Goal: Information Seeking & Learning: Learn about a topic

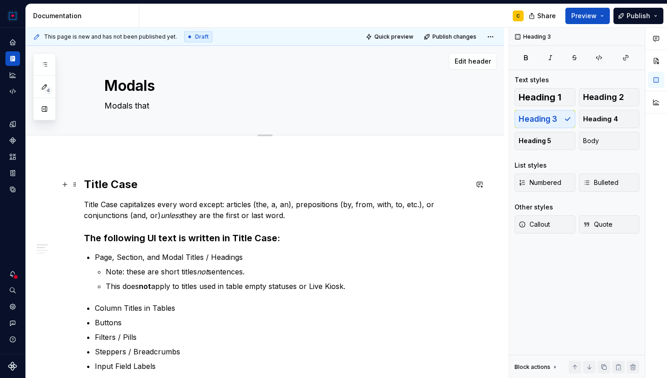
type textarea "*"
click at [157, 107] on textarea "Modals that" at bounding box center [274, 105] width 343 height 15
type textarea "Modals that"
type textarea "*"
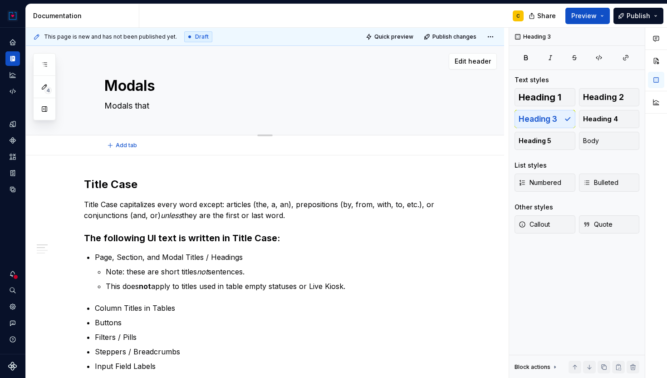
type textarea "Modals tha"
type textarea "*"
type textarea "Modals th"
type textarea "*"
type textarea "Modals t"
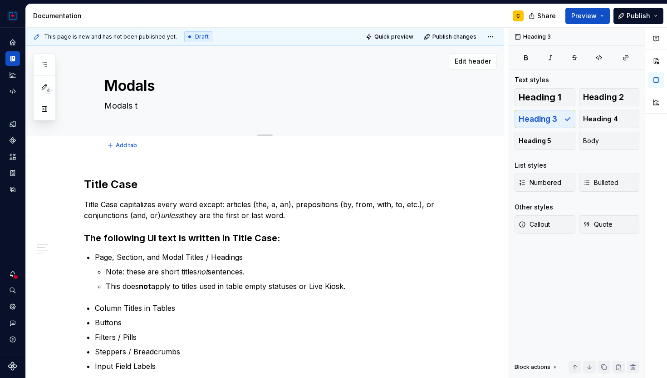
type textarea "*"
type textarea "Modals"
type textarea "*"
type textarea "Modals s"
type textarea "*"
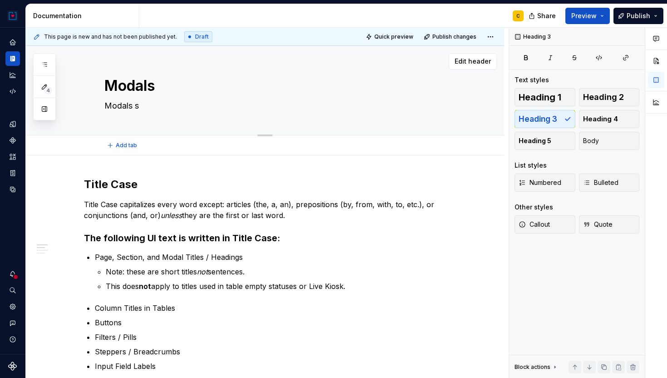
type textarea "Modals sh"
type textarea "*"
type textarea "Modals sho"
type textarea "*"
type textarea "Modals shou"
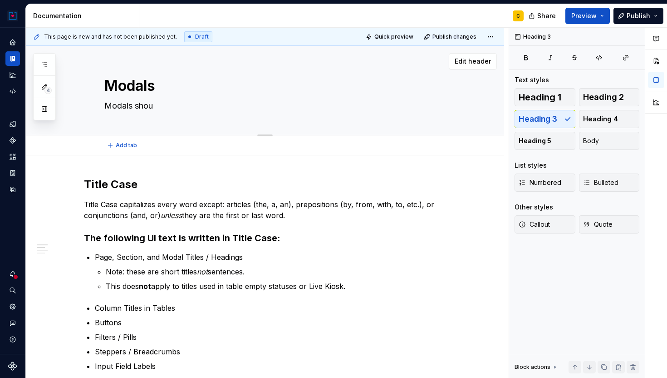
type textarea "*"
type textarea "Modals shoul"
type textarea "*"
type textarea "Modals should"
type textarea "*"
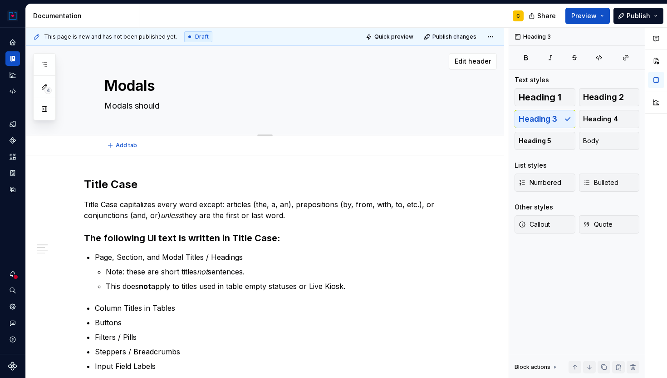
type textarea "Modals should"
type textarea "*"
type textarea "Modals should f"
type textarea "*"
type textarea "Modals should fo"
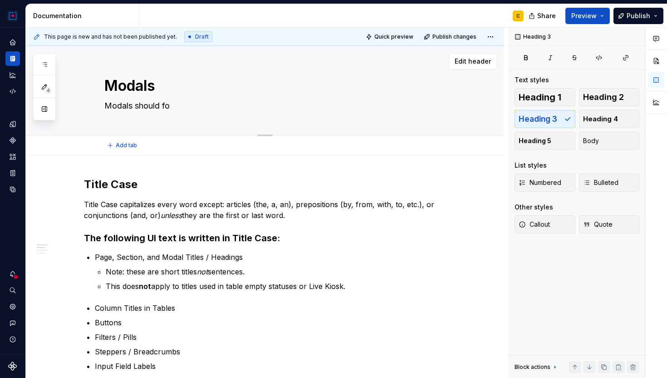
type textarea "*"
type textarea "Modals should fol"
type textarea "*"
type textarea "Modals should foll"
type textarea "*"
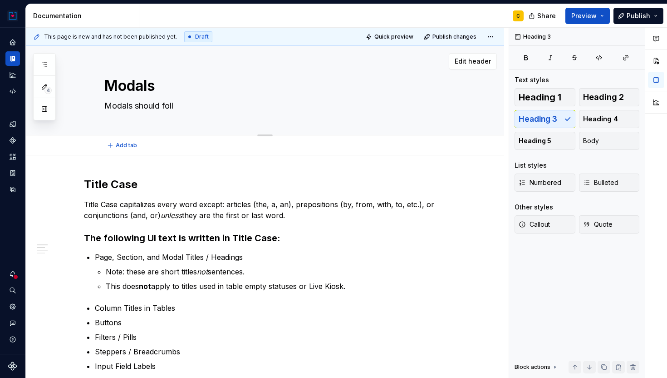
type textarea "Modals should follo"
type textarea "*"
type textarea "Modals should follow"
type textarea "*"
type textarea "Modals should follow"
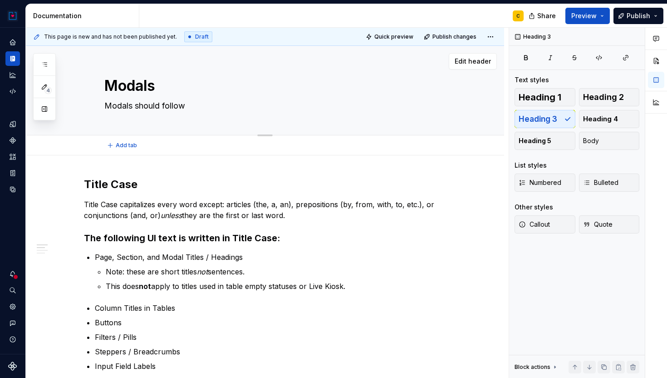
type textarea "*"
type textarea "Modals should follow t"
type textarea "*"
type textarea "Modals should follow th"
type textarea "*"
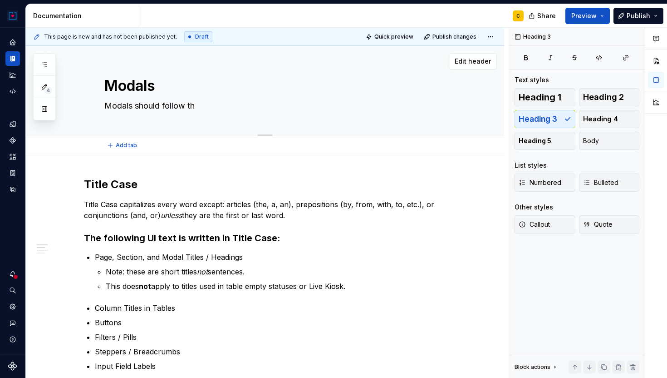
type textarea "Modals should follow the"
type textarea "*"
type textarea "Modals should follow the"
type textarea "*"
type textarea "Modals should follow the s"
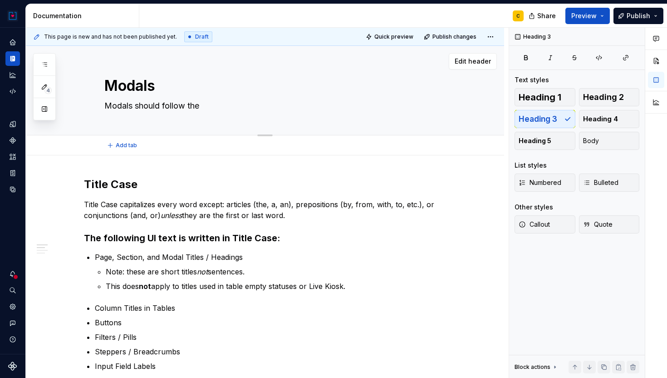
type textarea "*"
type textarea "Modals should follow the sa"
type textarea "*"
type textarea "Modals should follow the sam"
type textarea "*"
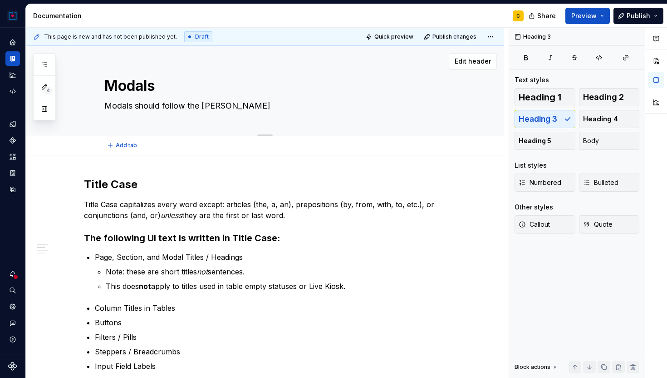
type textarea "Modals should follow the same"
type textarea "*"
type textarea "Modals should follow the same"
type textarea "*"
type textarea "Modals should follow the same p"
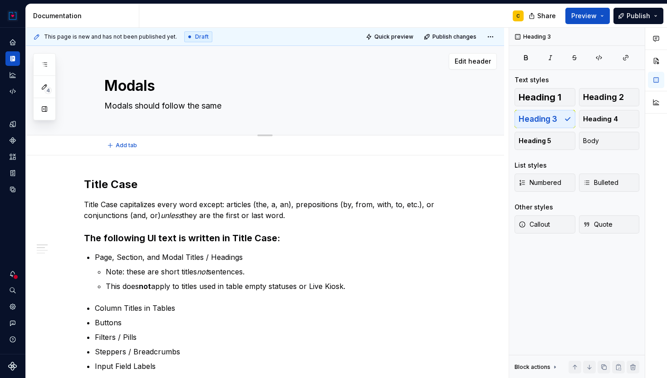
type textarea "*"
type textarea "Modals should follow the same pa"
type textarea "*"
type textarea "Modals should follow the same pat"
type textarea "*"
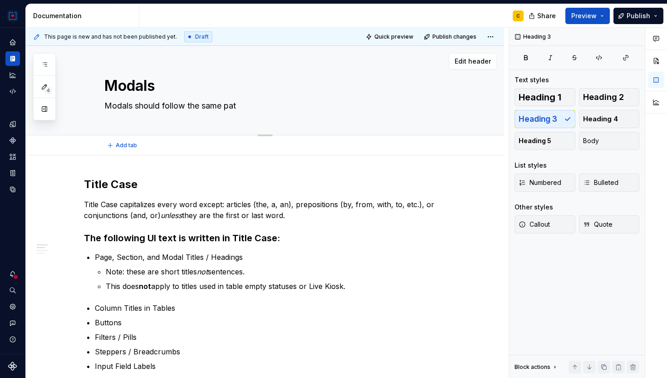
type textarea "Modals should follow the same patt"
type textarea "*"
type textarea "Modals should follow the same patte"
type textarea "*"
type textarea "Modals should follow the same patter"
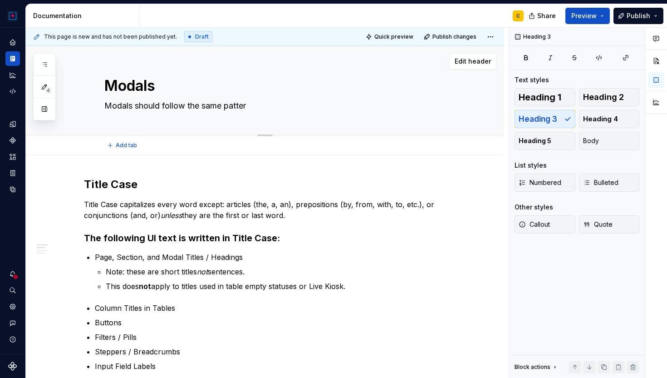
type textarea "*"
type textarea "Modals should follow the same pattern"
type textarea "*"
type textarea "Modals should follow the same pattern"
type textarea "*"
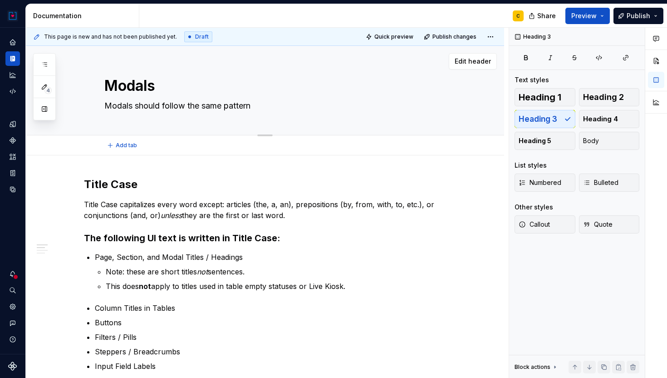
type textarea "Modals should follow the same pattern a"
type textarea "*"
type textarea "Modals should follow the same pattern ac"
type textarea "*"
type textarea "Modals should follow the same pattern acr"
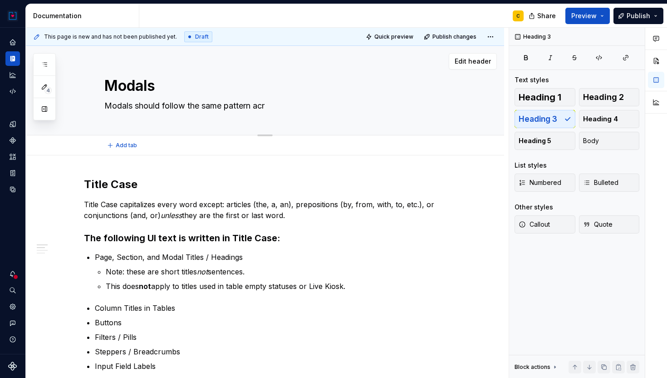
type textarea "*"
type textarea "Modals should follow the same pattern acro"
type textarea "*"
type textarea "Modals should follow the same pattern acros"
type textarea "*"
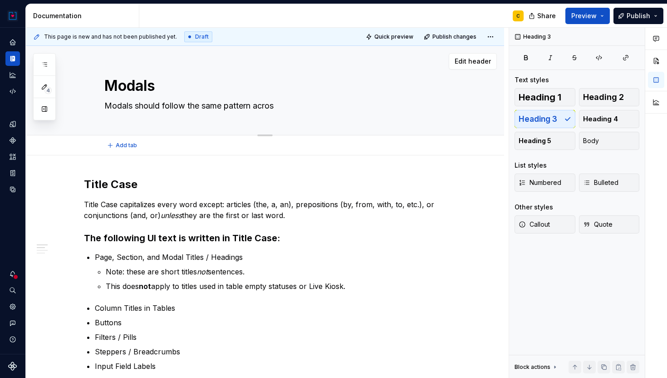
type textarea "Modals should follow the same pattern across"
type textarea "*"
type textarea "Modals should follow the same pattern across"
type textarea "*"
type textarea "Modals should follow the same pattern across t"
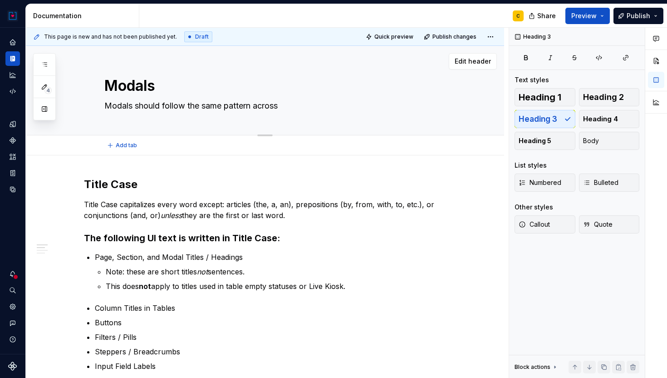
type textarea "*"
type textarea "Modals should follow the same pattern across th"
type textarea "*"
type textarea "Modals should follow the same pattern across the"
type textarea "*"
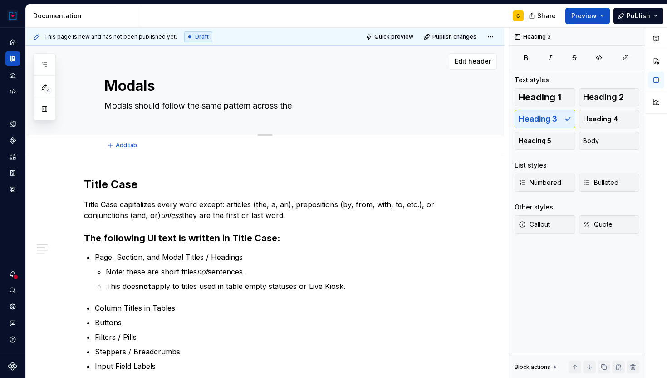
type textarea "Modals should follow the same pattern across the"
type textarea "*"
type textarea "Modals should follow the same pattern across the U"
type textarea "*"
type textarea "Modals should follow the same pattern across the UI"
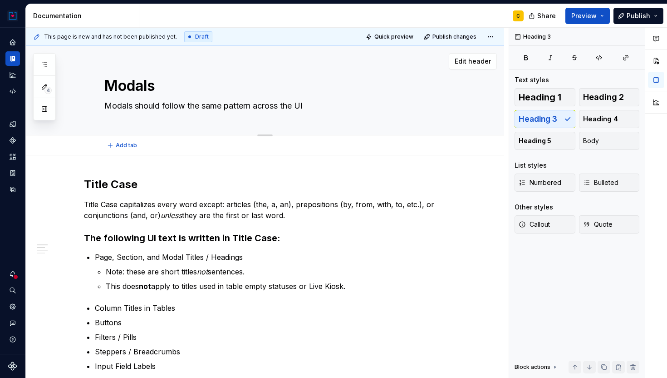
type textarea "*"
type textarea "Modals should follow the same pattern across the UI"
type textarea "*"
type textarea "Modals should follow the same pattern across the UI t"
type textarea "*"
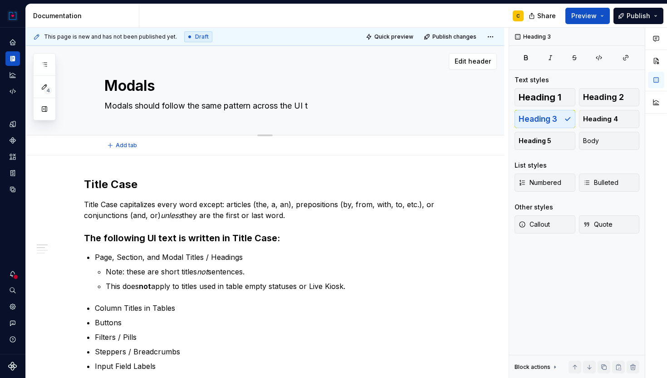
type textarea "Modals should follow the same pattern across the UI to"
type textarea "*"
type textarea "Modals should follow the same pattern across the UI to"
type textarea "*"
type textarea "Modals should follow the same pattern across the UI to r"
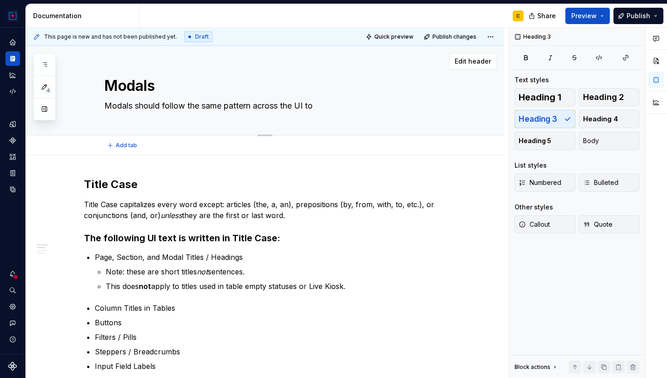
type textarea "*"
type textarea "Modals should follow the same pattern across the UI to re"
type textarea "*"
type textarea "Modals should follow the same pattern across the UI to rei"
type textarea "*"
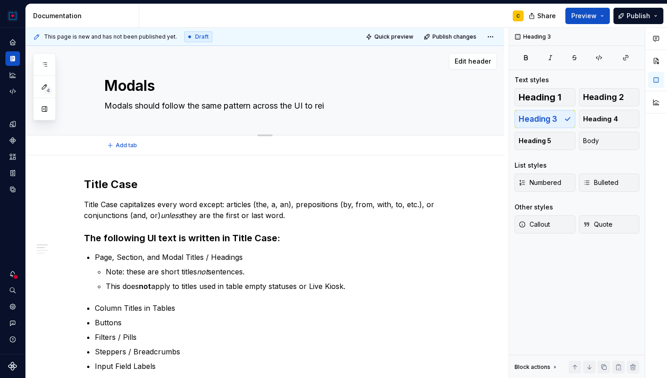
type textarea "Modals should follow the same pattern across the UI to rein"
type textarea "*"
type textarea "Modals should follow the same pattern across the UI to reinf"
type textarea "*"
type textarea "Modals should follow the same pattern across the UI to reinfo"
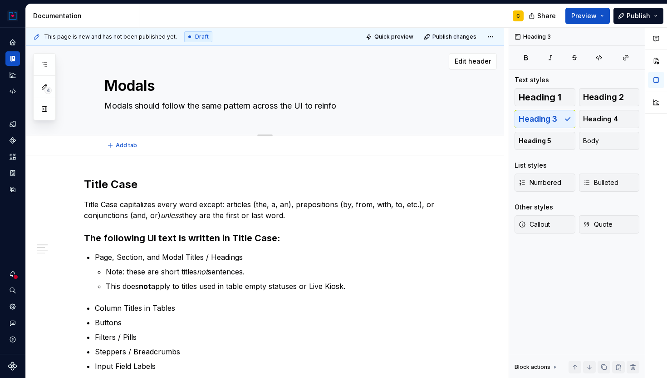
type textarea "*"
type textarea "Modals should follow the same pattern across the UI to reinfor"
type textarea "*"
type textarea "Modals should follow the same pattern across the UI to reinforc"
type textarea "*"
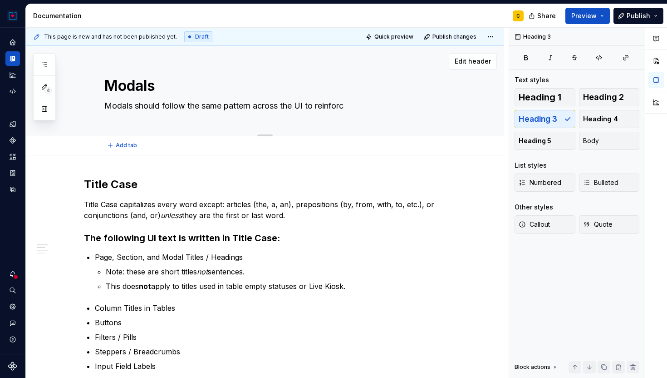
type textarea "Modals should follow the same pattern across the UI to reinforce"
type textarea "*"
type textarea "Modals should follow the same pattern across the UI to reinforce"
type textarea "*"
type textarea "Modals should follow the same pattern across the UI to reinforce c"
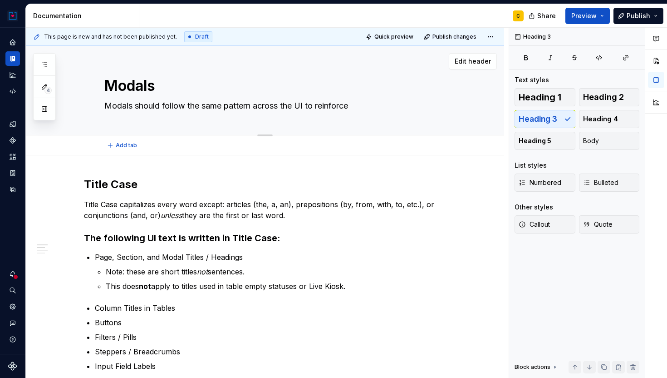
type textarea "*"
type textarea "Modals should follow the same pattern across the UI to reinforce co"
type textarea "*"
type textarea "Modals should follow the same pattern across the UI to reinforce con"
type textarea "*"
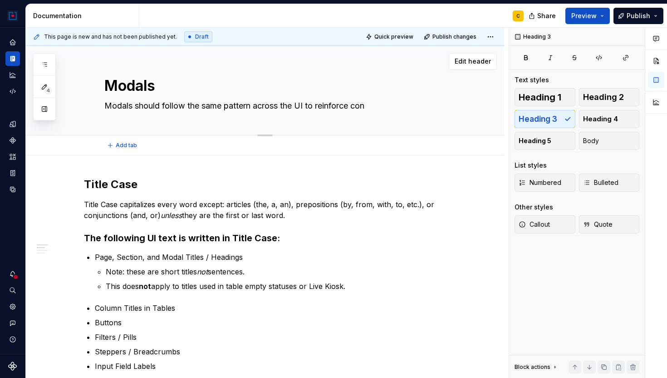
type textarea "Modals should follow the same pattern across the UI to reinforce conc"
type textarea "*"
type textarea "Modals should follow the same pattern across the UI to reinforce concs"
type textarea "*"
type textarea "Modals should follow the same pattern across the UI to reinforce concsi"
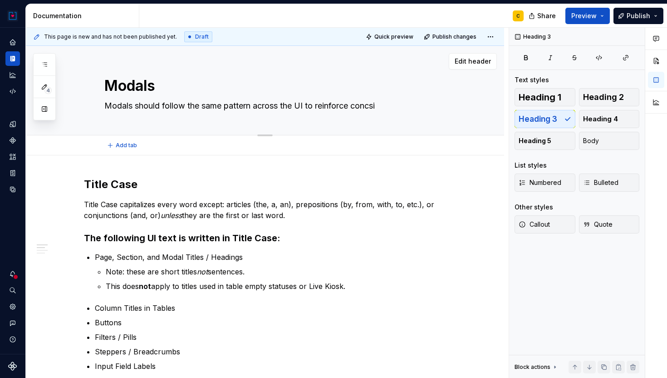
type textarea "*"
type textarea "Modals should follow the same pattern across the UI to reinforce concsit"
type textarea "*"
type textarea "Modals should follow the same pattern across the UI to reinforce concsi"
type textarea "*"
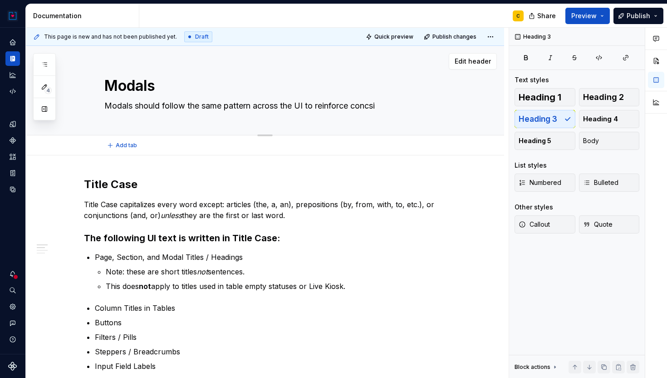
type textarea "Modals should follow the same pattern across the UI to reinforce concs"
type textarea "*"
type textarea "Modals should follow the same pattern across the UI to reinforce conc"
type textarea "*"
type textarea "Modals should follow the same pattern across the UI to reinforce con"
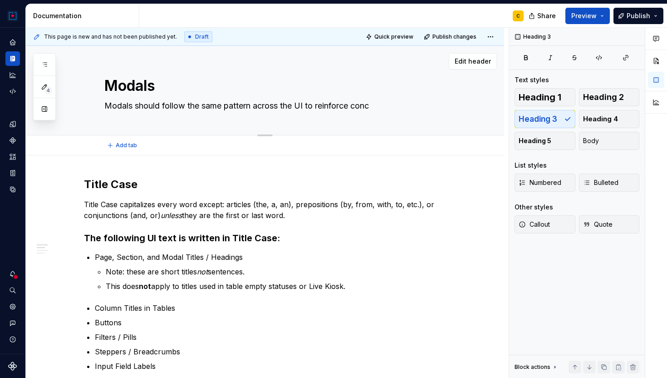
type textarea "*"
type textarea "Modals should follow the same pattern across the UI to reinforce cons"
type textarea "*"
type textarea "Modals should follow the same pattern across the UI to reinforce consi"
type textarea "*"
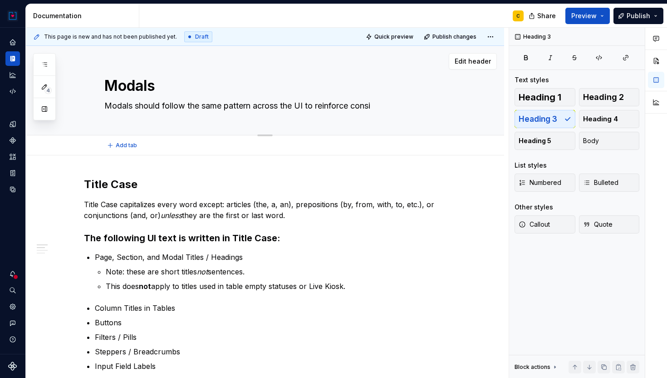
type textarea "Modals should follow the same pattern across the UI to reinforce consis"
type textarea "*"
type textarea "Modals should follow the same pattern across the UI to reinforce consist"
type textarea "*"
type textarea "Modals should follow the same pattern across the UI to reinforce consiste"
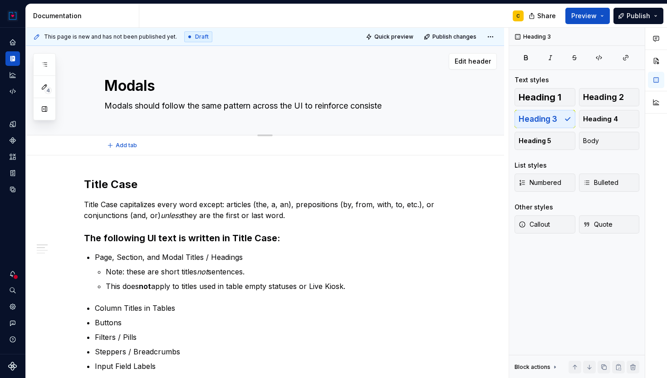
type textarea "*"
type textarea "Modals should follow the same pattern across the UI to reinforce consisten"
type textarea "*"
type textarea "Modals should follow the same pattern across the UI to reinforce consistenc"
type textarea "*"
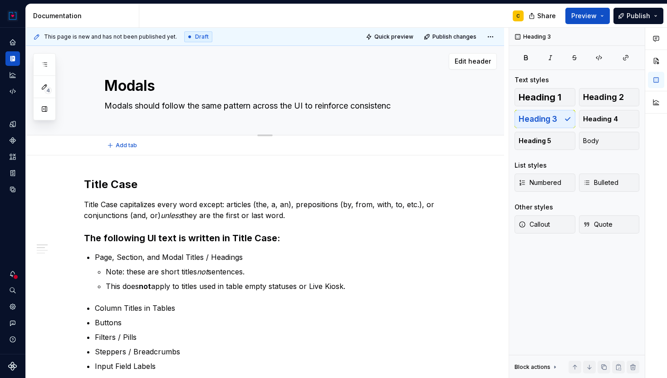
type textarea "Modals should follow the same pattern across the UI to reinforce consistency"
type textarea "*"
type textarea "Modals should follow the same pattern across the UI to reinforce consistency"
type textarea "*"
type textarea "Modals should follow the same pattern across the UI to reinforce consistency a"
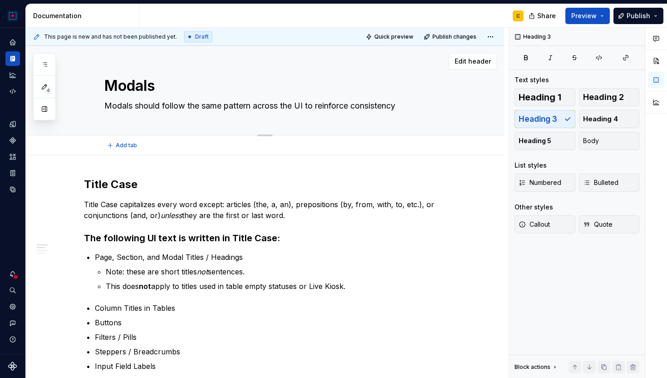
type textarea "*"
type textarea "Modals should follow the same pattern across the UI to reinforce consistency an"
type textarea "*"
type textarea "Modals should follow the same pattern across the UI to reinforce consistency and"
type textarea "*"
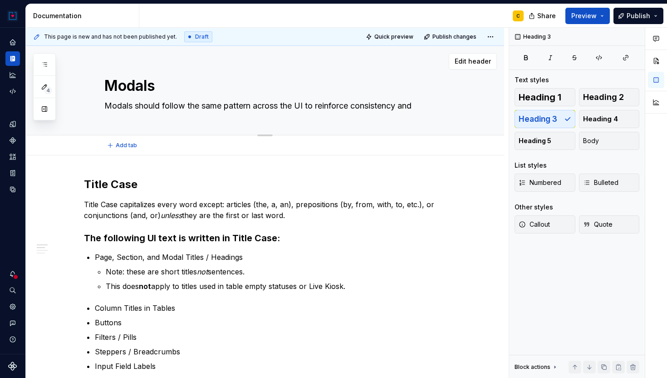
type textarea "Modals should follow the same pattern across the UI to reinforce consistency and"
type textarea "*"
type textarea "Modals should follow the same pattern across the UI to reinforce consistency an…"
type textarea "*"
type textarea "Modals should follow the same pattern across the UI to reinforce consistency an…"
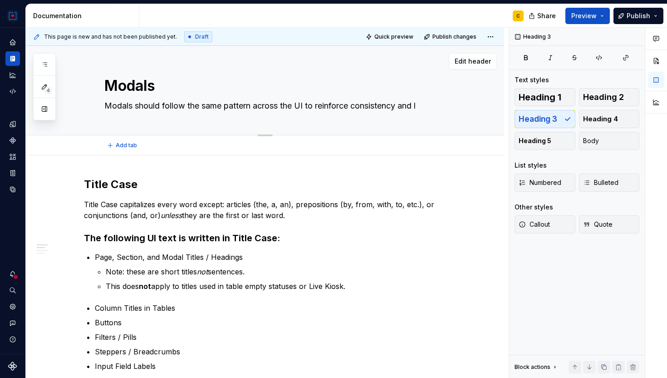
type textarea "*"
type textarea "Modals should follow the same pattern across the UI to reinforce consistency an…"
type textarea "*"
type textarea "Modals should follow the same pattern across the UI to reinforce consistency an…"
type textarea "*"
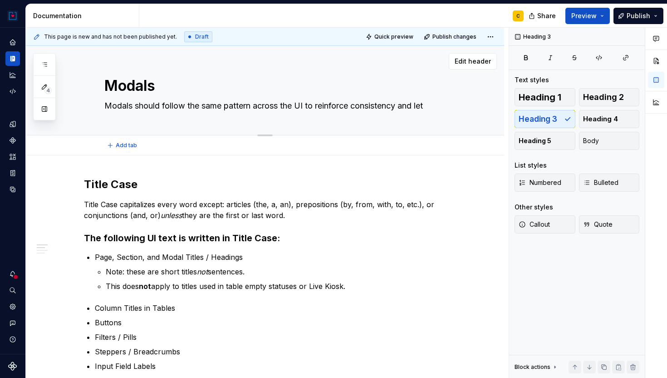
type textarea "Modals should follow the same pattern across the UI to reinforce consistency an…"
type textarea "*"
type textarea "Modals should follow the same pattern across the UI to reinforce consistency an…"
type textarea "*"
type textarea "Modals should follow the same pattern across the UI to reinforce consistency an…"
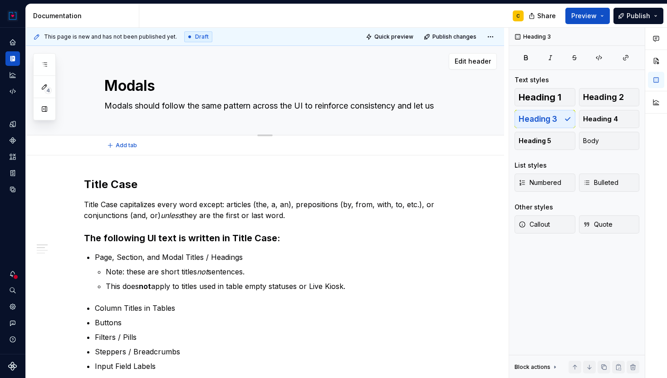
type textarea "*"
type textarea "Modals should follow the same pattern across the UI to reinforce consistency an…"
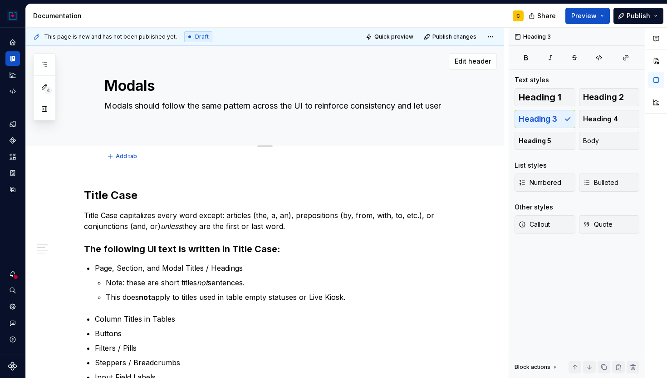
type textarea "*"
type textarea "Modals should follow the same pattern across the UI to reinforce consistency an…"
type textarea "*"
type textarea "Modals should follow the same pattern across the UI to reinforce consistency an…"
type textarea "*"
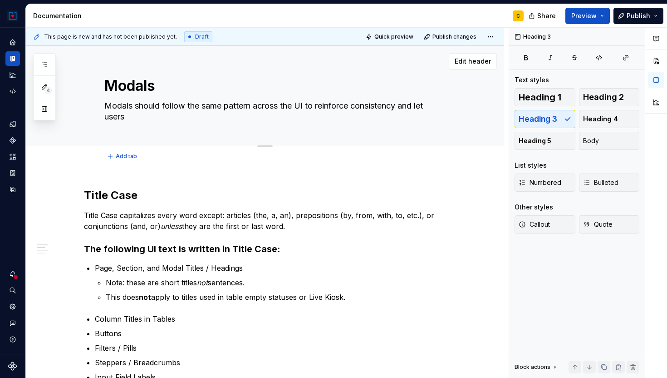
type textarea "Modals should follow the same pattern across the UI to reinforce consistency an…"
type textarea "*"
type textarea "Modals should follow the same pattern across the UI to reinforce consistency an…"
type textarea "*"
type textarea "Modals should follow the same pattern across the UI to reinforce consistency an…"
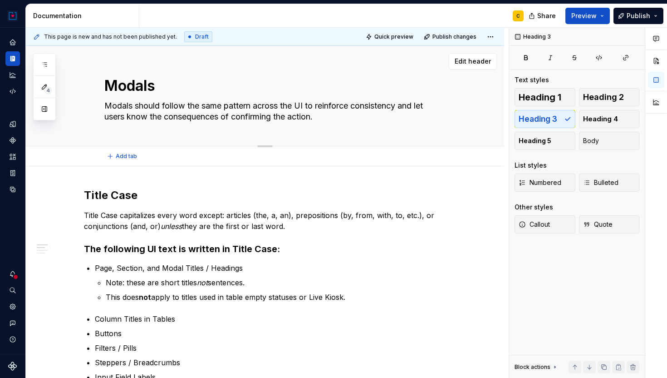
click at [208, 118] on textarea "Modals should follow the same pattern across the UI to reinforce consistency an…" at bounding box center [274, 110] width 343 height 25
click at [208, 117] on textarea "Modals should follow the same pattern across the UI to reinforce consistency an…" at bounding box center [274, 110] width 343 height 25
click at [116, 199] on strong "Title Case" at bounding box center [111, 194] width 54 height 13
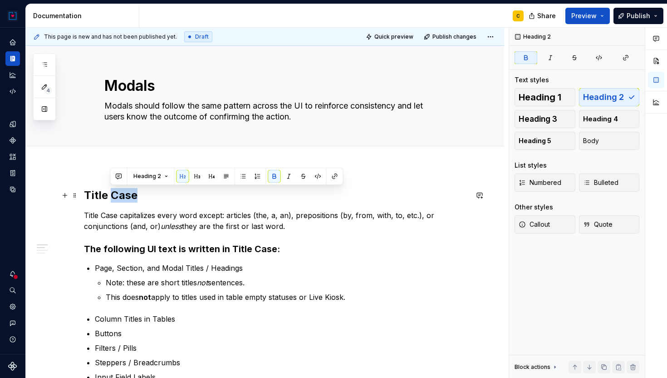
click at [116, 199] on strong "Title Case" at bounding box center [111, 194] width 54 height 13
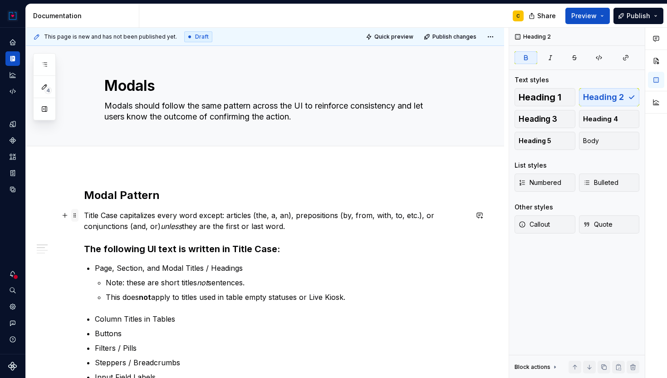
click at [74, 217] on span at bounding box center [74, 215] width 7 height 13
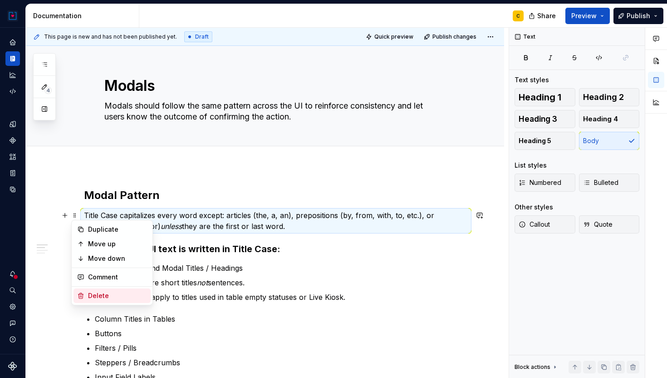
click at [89, 295] on div "Delete" at bounding box center [117, 295] width 59 height 9
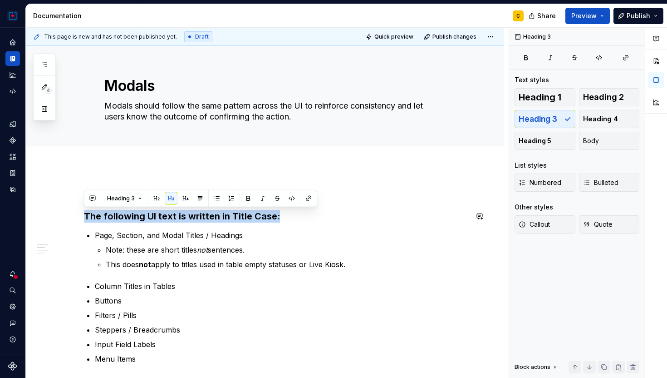
drag, startPoint x: 289, startPoint y: 221, endPoint x: 95, endPoint y: 208, distance: 193.8
click at [71, 216] on span at bounding box center [74, 216] width 7 height 13
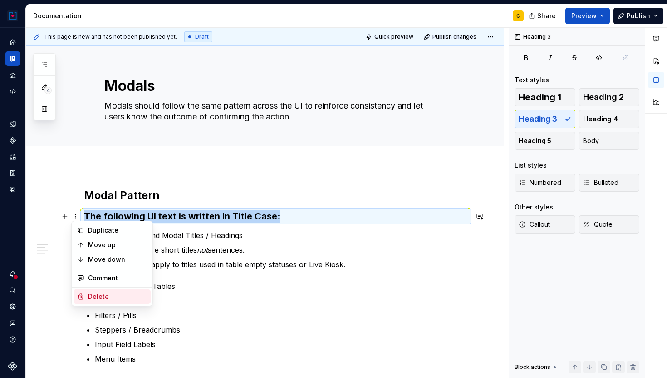
click at [96, 299] on div "Delete" at bounding box center [117, 296] width 59 height 9
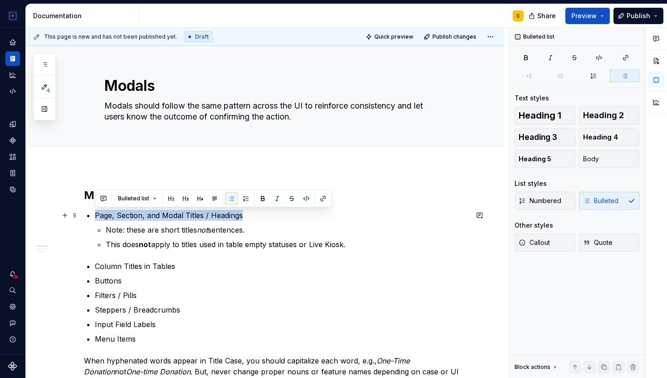
drag, startPoint x: 243, startPoint y: 216, endPoint x: 94, endPoint y: 211, distance: 149.0
drag, startPoint x: 95, startPoint y: 215, endPoint x: 178, endPoint y: 215, distance: 82.6
click at [178, 215] on p "Reconfirm action as title" at bounding box center [281, 215] width 373 height 11
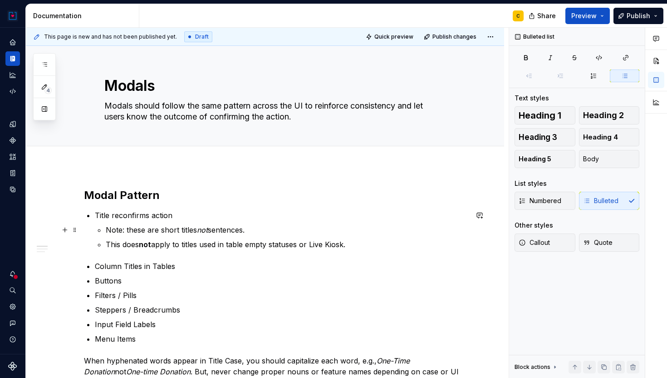
click at [108, 231] on p "Note: these are short titles not sentences." at bounding box center [287, 229] width 362 height 11
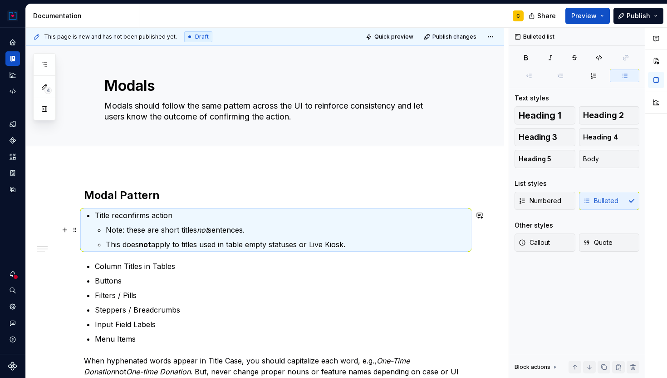
click at [107, 228] on p "Note: these are short titles not sentences." at bounding box center [287, 229] width 362 height 11
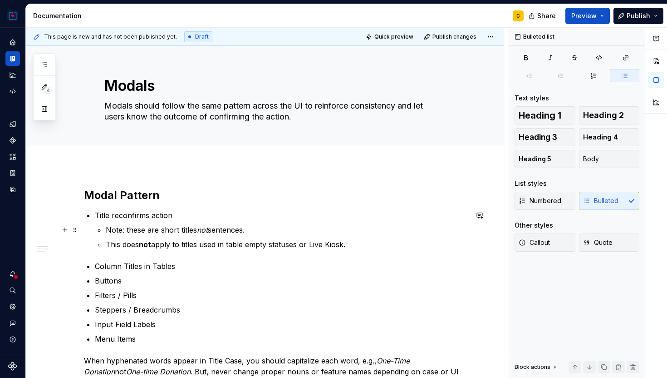
click at [107, 229] on p "Note: these are short titles not sentences." at bounding box center [287, 229] width 362 height 11
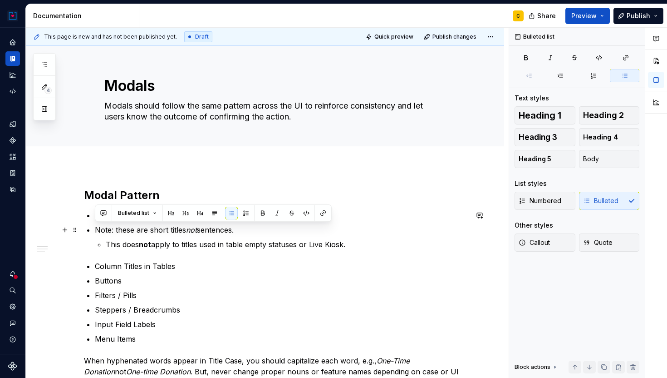
drag, startPoint x: 94, startPoint y: 229, endPoint x: 238, endPoint y: 227, distance: 143.9
click at [238, 227] on p "Note: these are short titles not sentences." at bounding box center [281, 229] width 373 height 11
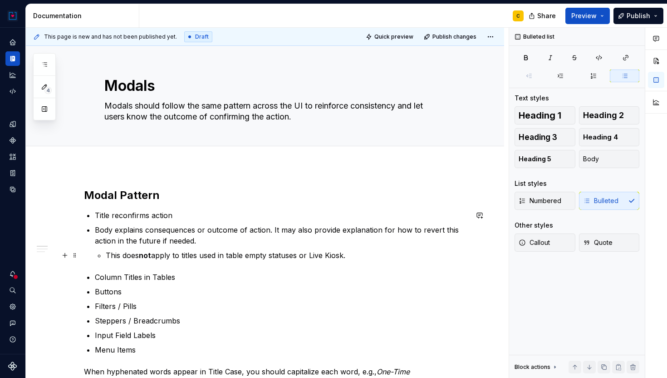
click at [106, 257] on p "This does not apply to titles used in table empty statuses or Live Kiosk." at bounding box center [287, 255] width 362 height 11
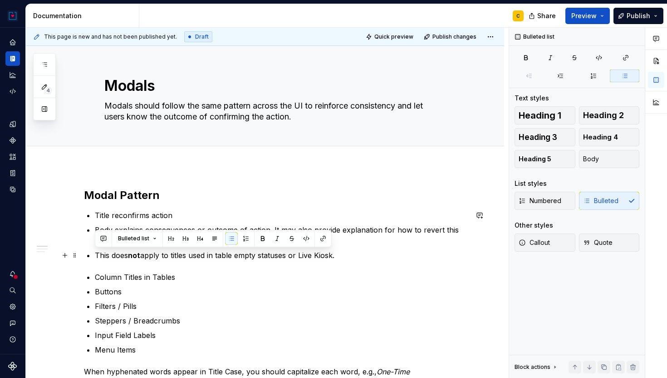
drag, startPoint x: 96, startPoint y: 253, endPoint x: 339, endPoint y: 253, distance: 242.8
click at [339, 253] on p "This does not apply to titles used in table empty statuses or Live Kiosk." at bounding box center [281, 255] width 373 height 11
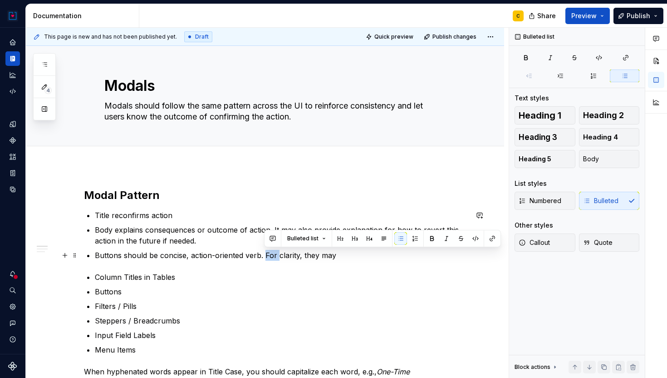
drag, startPoint x: 266, startPoint y: 254, endPoint x: 277, endPoint y: 255, distance: 11.4
click at [277, 255] on p "Buttons should be concise, action-oriented verb. For clarity, they may" at bounding box center [281, 255] width 373 height 11
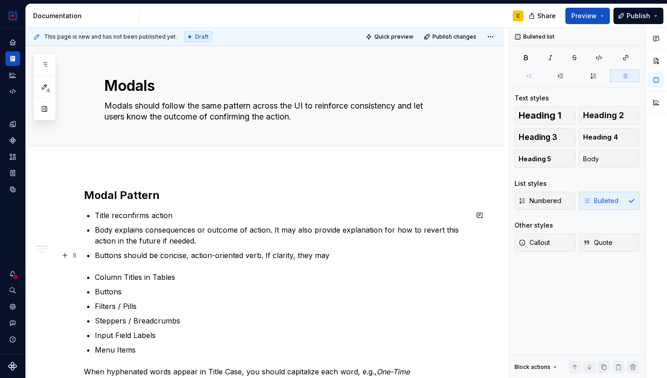
click at [291, 253] on p "Buttons should be concise, action-oriented verb. If clarity, they may" at bounding box center [281, 255] width 373 height 11
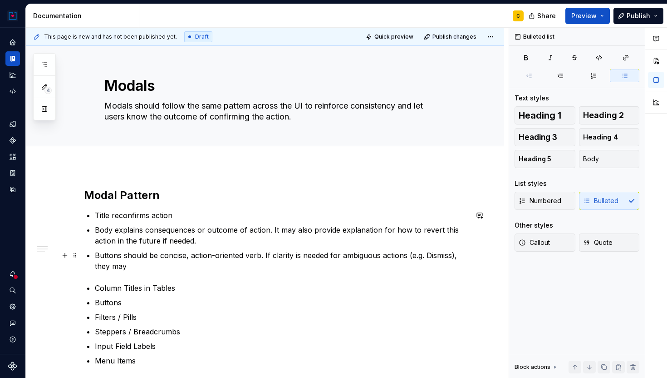
click at [131, 265] on p "Buttons should be concise, action-oriented verb. If clarity is needed for ambig…" at bounding box center [281, 261] width 373 height 22
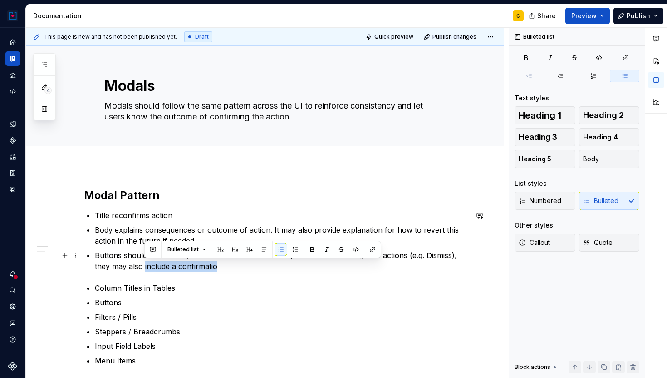
drag, startPoint x: 143, startPoint y: 265, endPoint x: 217, endPoint y: 267, distance: 73.1
click at [217, 267] on p "Buttons should be concise, action-oriented verb. If clarity is needed for ambig…" at bounding box center [281, 261] width 373 height 22
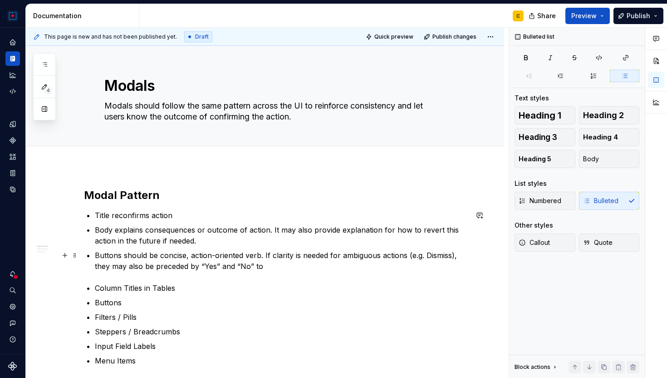
click at [276, 256] on p "Buttons should be concise, action-oriented verb. If clarity is needed for ambig…" at bounding box center [281, 261] width 373 height 22
drag, startPoint x: 270, startPoint y: 256, endPoint x: 331, endPoint y: 258, distance: 61.8
click at [331, 258] on p "Buttons should be concise, action-oriented verb. If clarity is needed for ambig…" at bounding box center [281, 261] width 373 height 22
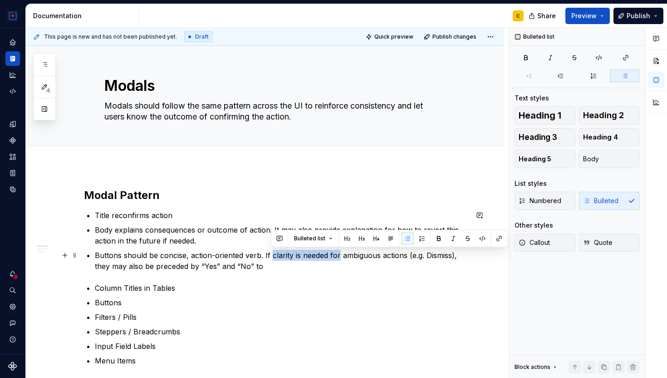
drag, startPoint x: 340, startPoint y: 255, endPoint x: 272, endPoint y: 253, distance: 67.7
click at [272, 253] on p "Buttons should be concise, action-oriented verb. If clarity is needed for ambig…" at bounding box center [281, 261] width 373 height 22
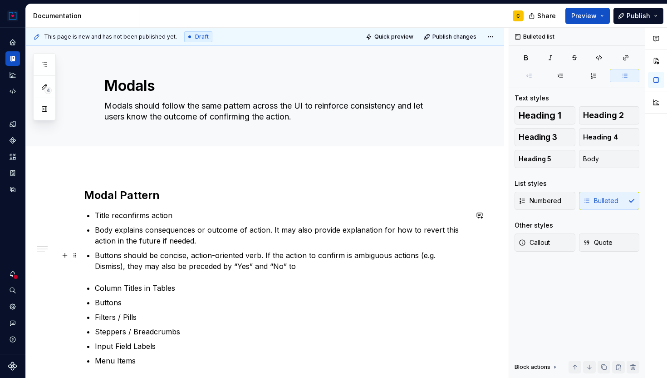
click at [394, 256] on p "Buttons should be concise, action-oriented verb. If the action to confirm is am…" at bounding box center [281, 261] width 373 height 22
click at [447, 255] on p "Buttons should be concise, action-oriented verb. If the action to confirm is am…" at bounding box center [281, 261] width 373 height 22
click at [265, 263] on p "Buttons should be concise, action-oriented verb. If the action to confirm is am…" at bounding box center [281, 261] width 373 height 22
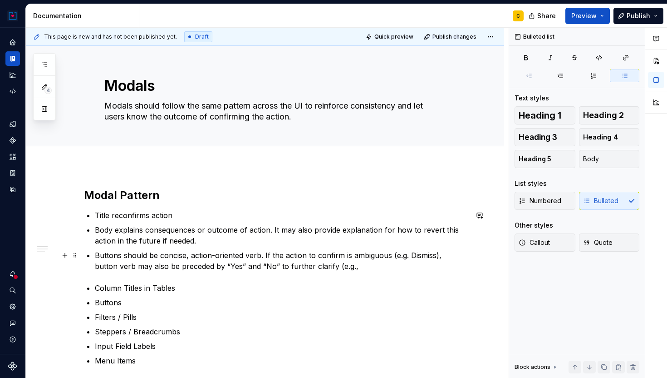
click at [405, 255] on p "Buttons should be concise, action-oriented verb. If the action to confirm is am…" at bounding box center [281, 261] width 373 height 22
click at [345, 261] on p "Buttons should be concise, action-oriented verb. If the action to confirm is am…" at bounding box center [281, 261] width 373 height 22
click at [431, 257] on p "Buttons should be concise, action-oriented verb. If the action to confirm is am…" at bounding box center [281, 261] width 373 height 22
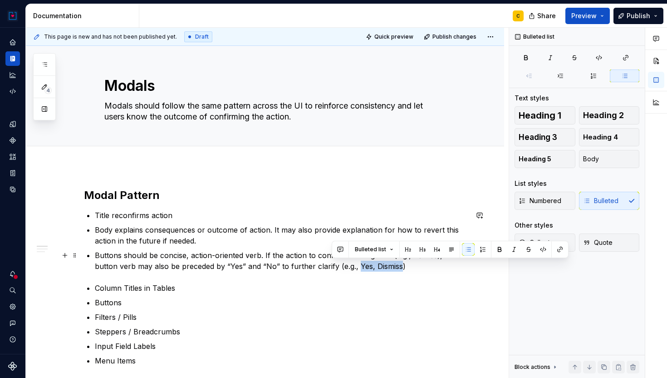
drag, startPoint x: 333, startPoint y: 266, endPoint x: 375, endPoint y: 267, distance: 42.3
click at [375, 267] on p "Buttons should be concise, action-oriented verb. If the action to confirm is am…" at bounding box center [281, 261] width 373 height 22
click at [393, 268] on p "Buttons should be concise, action-oriented verb. If the action to confirm is am…" at bounding box center [281, 261] width 373 height 22
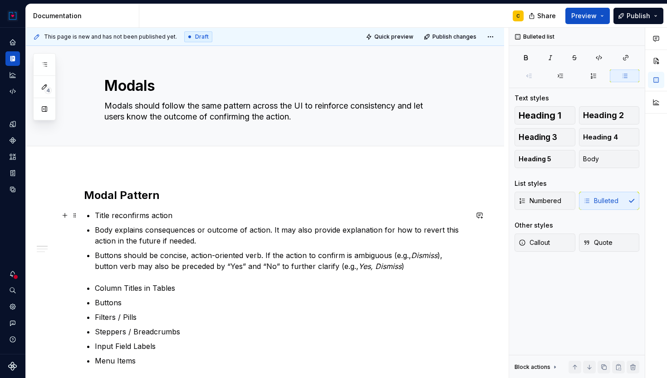
click at [111, 216] on p "Title reconfirms action" at bounding box center [281, 215] width 373 height 11
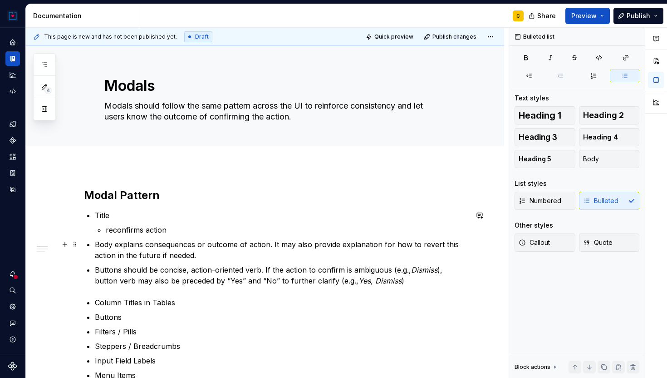
click at [113, 246] on p "Body explains consequences or outcome of action. It may also provide explanatio…" at bounding box center [281, 250] width 373 height 22
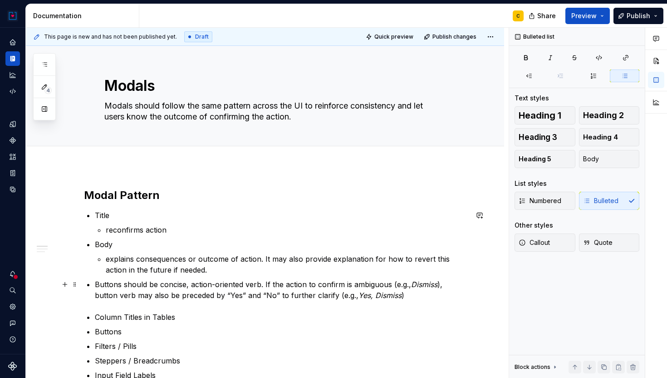
click at [123, 283] on p "Buttons should be concise, action-oriented verb. If the action to confirm is am…" at bounding box center [281, 290] width 373 height 22
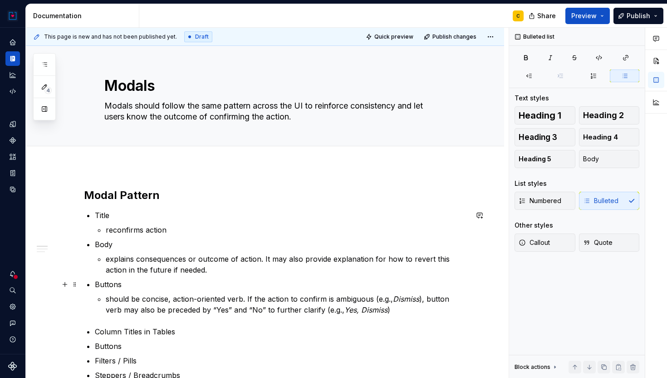
click at [123, 284] on p "Buttons" at bounding box center [281, 284] width 373 height 11
click at [119, 286] on p "Buttons" at bounding box center [281, 284] width 373 height 11
click at [107, 295] on p "should be concise, action-oriented verb. If the action to confirm is ambiguous …" at bounding box center [287, 304] width 362 height 22
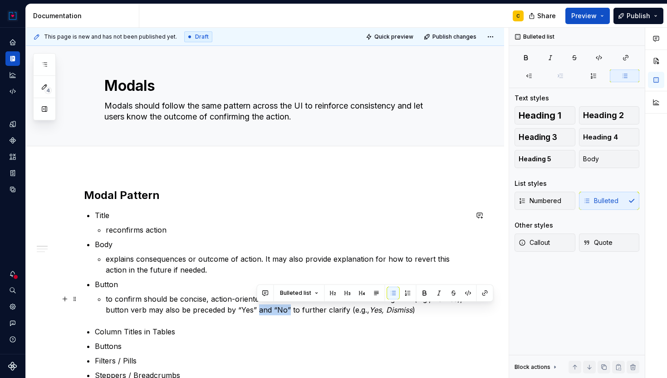
drag, startPoint x: 258, startPoint y: 311, endPoint x: 288, endPoint y: 313, distance: 29.6
click at [288, 313] on p "to confirm should be concise, action-oriented verb. If the action to confirm is…" at bounding box center [287, 304] width 362 height 22
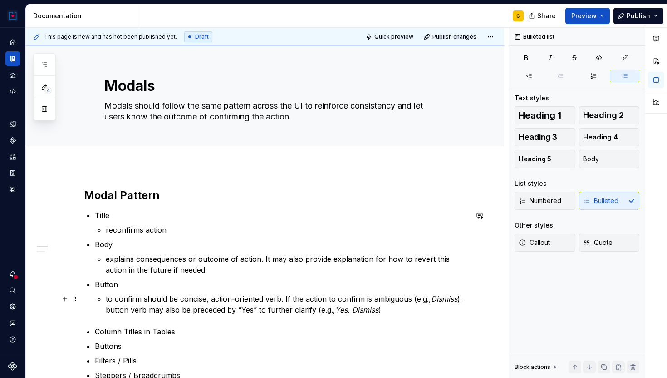
click at [383, 306] on p "to confirm should be concise, action-oriented verb. If the action to confirm is…" at bounding box center [287, 304] width 362 height 22
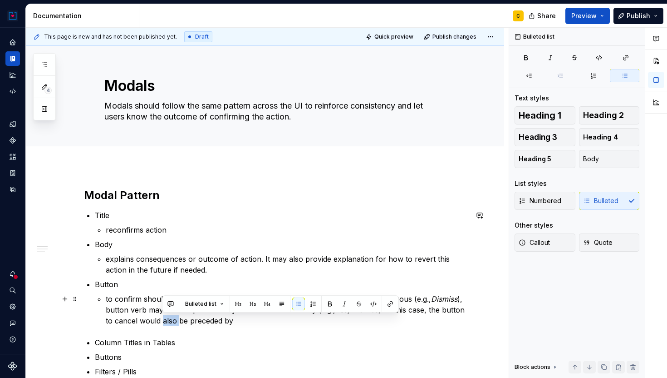
drag, startPoint x: 162, startPoint y: 319, endPoint x: 178, endPoint y: 320, distance: 15.5
click at [178, 320] on p "to confirm should be concise, action-oriented verb. If the action to confirm is…" at bounding box center [287, 309] width 362 height 33
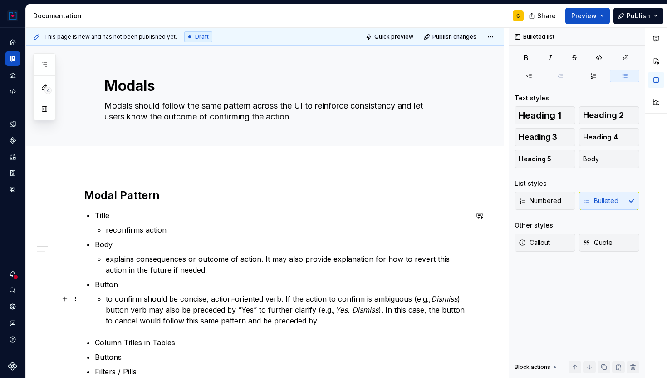
click at [329, 322] on p "to confirm should be concise, action-oriented verb. If the action to confirm is…" at bounding box center [287, 309] width 362 height 33
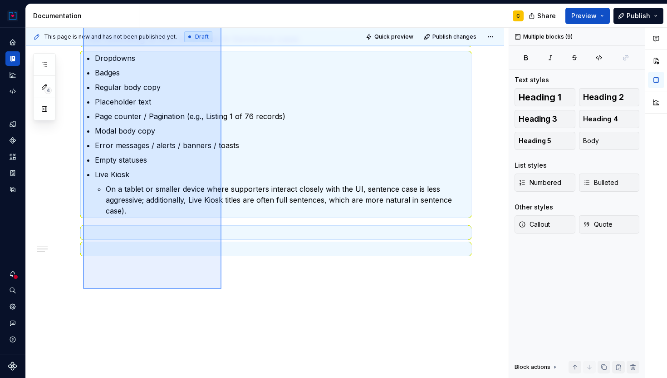
scroll to position [473, 0]
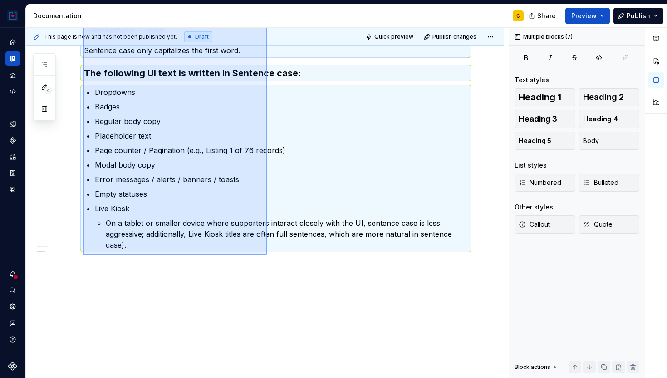
drag, startPoint x: 83, startPoint y: 148, endPoint x: 267, endPoint y: 255, distance: 212.3
click at [267, 255] on div "This page is new and has not been published yet. Draft Quick preview Publish ch…" at bounding box center [267, 203] width 483 height 350
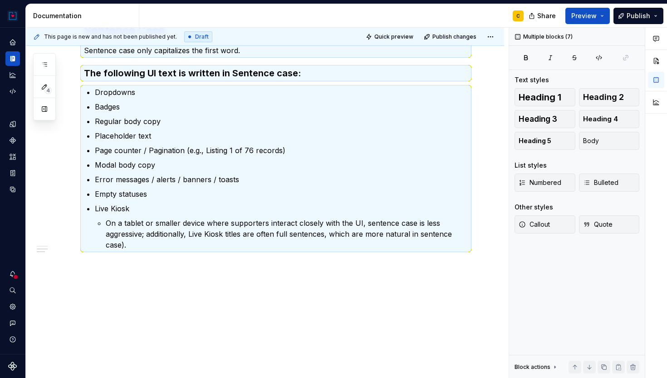
scroll to position [76, 0]
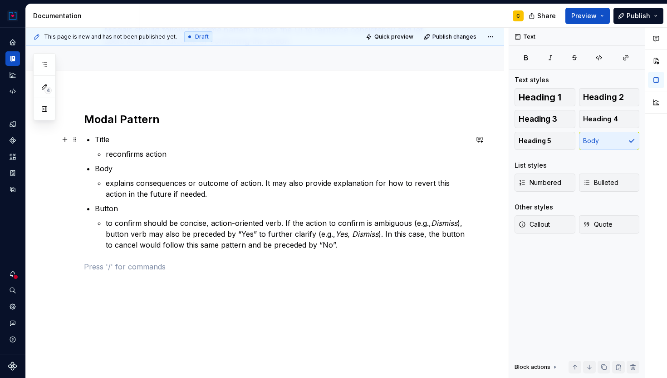
click at [96, 139] on p "Title" at bounding box center [281, 139] width 373 height 11
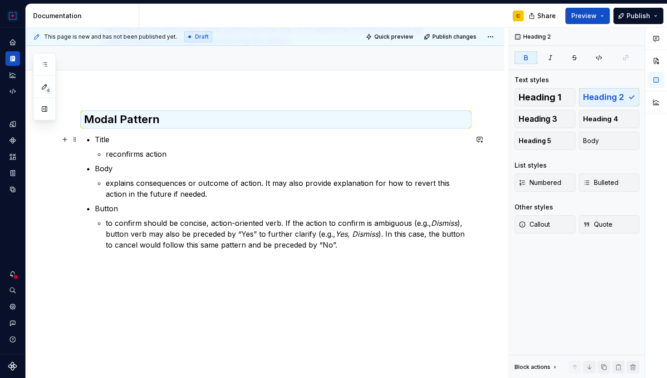
click at [94, 138] on div "Modal Pattern Title reconfirms action Body explains consequences or outcome of …" at bounding box center [276, 200] width 384 height 176
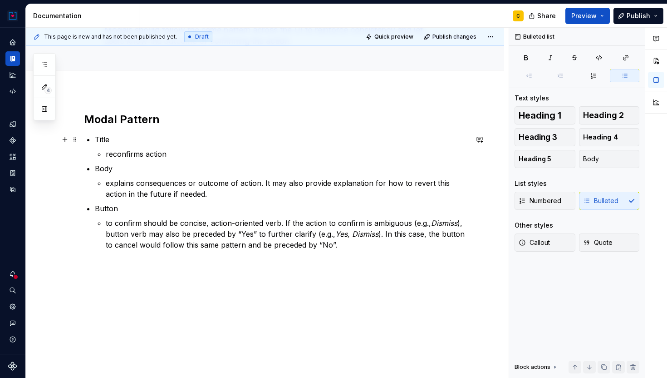
scroll to position [90, 0]
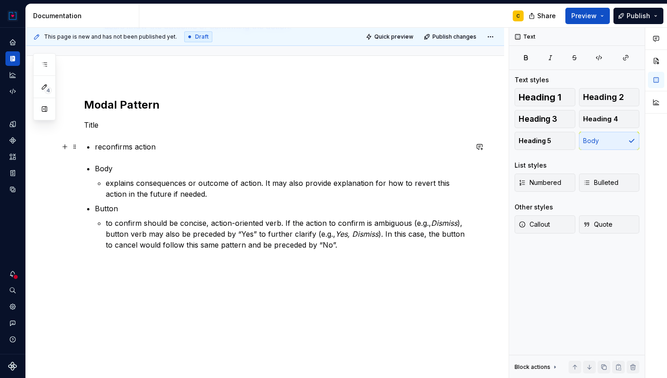
click at [94, 144] on div "Modal Pattern Title reconfirms action Body explains consequences or outcome of …" at bounding box center [276, 193] width 384 height 191
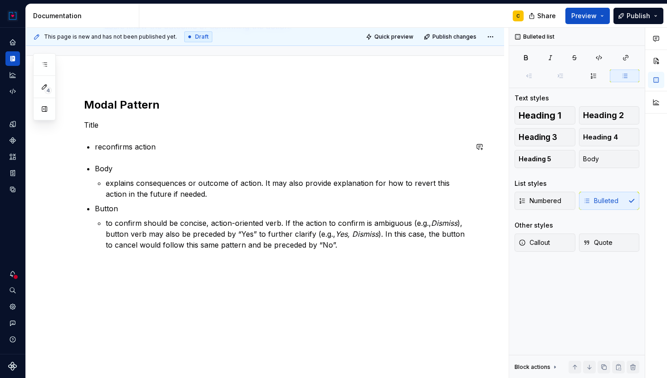
click at [92, 139] on div "Modal Pattern Title reconfirms action Body explains consequences or outcome of …" at bounding box center [276, 193] width 384 height 191
click at [91, 133] on div "Modal Pattern Title reconfirms action Body explains consequences or outcome of …" at bounding box center [276, 193] width 384 height 191
click at [88, 121] on p "Title" at bounding box center [276, 124] width 384 height 11
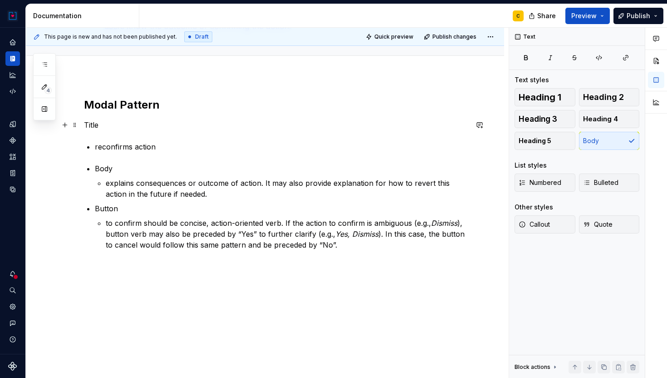
click at [103, 128] on p "Title" at bounding box center [276, 124] width 384 height 11
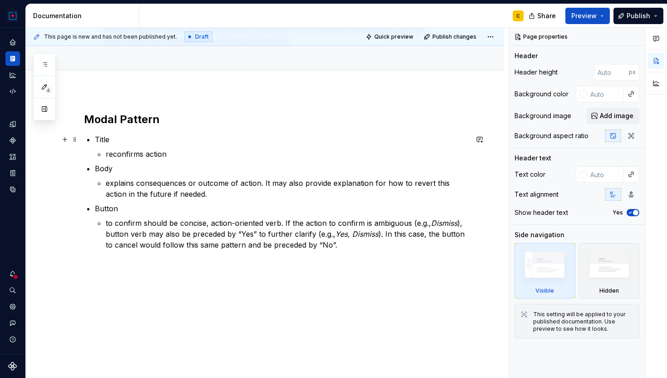
click at [104, 139] on p "Title" at bounding box center [281, 139] width 373 height 11
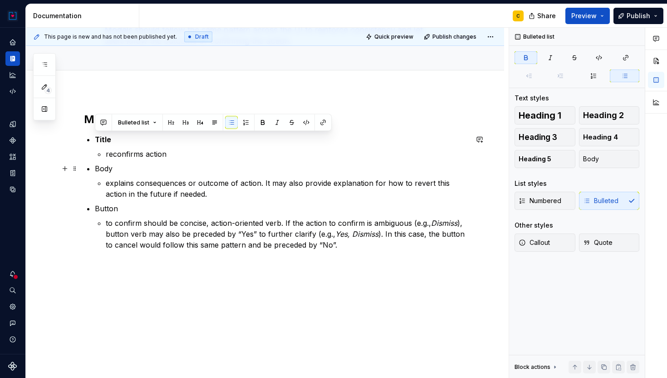
click at [100, 167] on p "Body" at bounding box center [281, 168] width 373 height 11
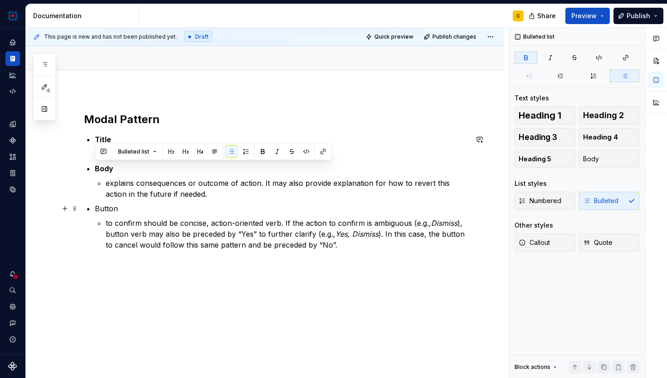
click at [102, 207] on p "Button" at bounding box center [281, 208] width 373 height 11
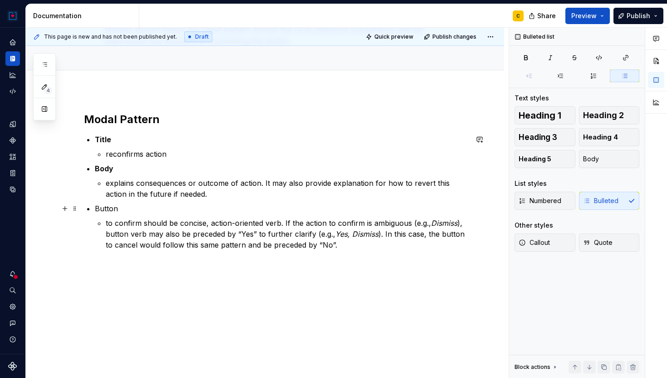
click at [102, 207] on p "Button" at bounding box center [281, 208] width 373 height 11
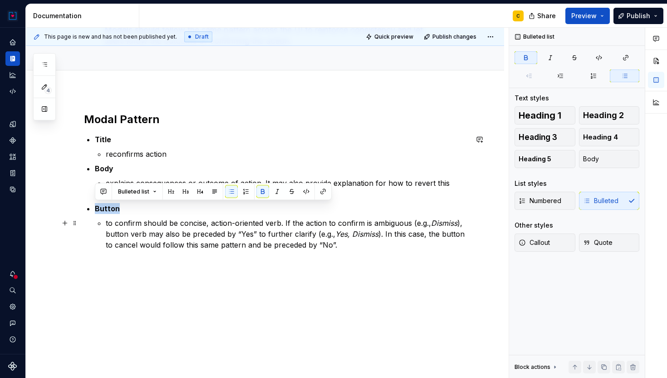
click at [338, 249] on p "to confirm should be concise, action-oriented verb. If the action to confirm is…" at bounding box center [287, 233] width 362 height 33
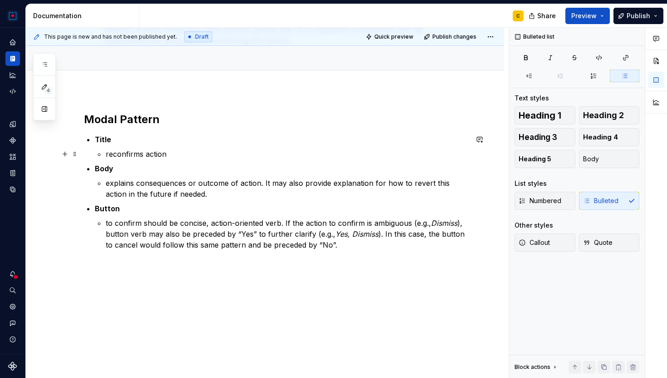
click at [174, 154] on p "reconfirms action" at bounding box center [287, 153] width 362 height 11
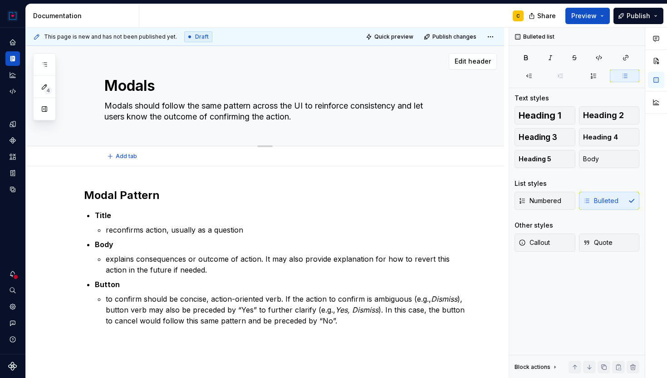
click at [221, 105] on textarea "Modals should follow the same pattern across the UI to reinforce consistency an…" at bounding box center [274, 110] width 343 height 25
click at [177, 103] on textarea "Modals should follow the same pattern across the UI to reinforce consistency an…" at bounding box center [274, 110] width 343 height 25
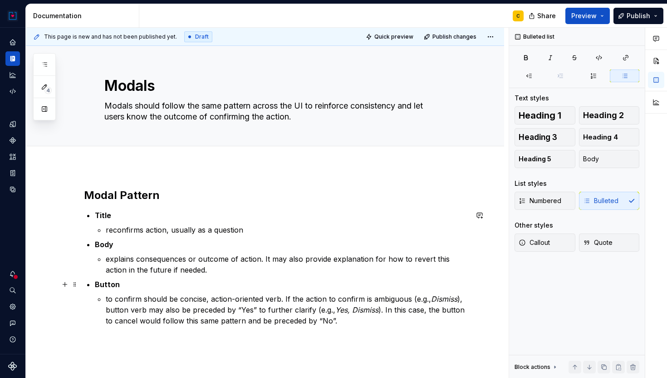
click at [121, 286] on p "Button" at bounding box center [281, 284] width 373 height 11
click at [197, 228] on p "reconfirms action, usually as a question" at bounding box center [287, 229] width 362 height 11
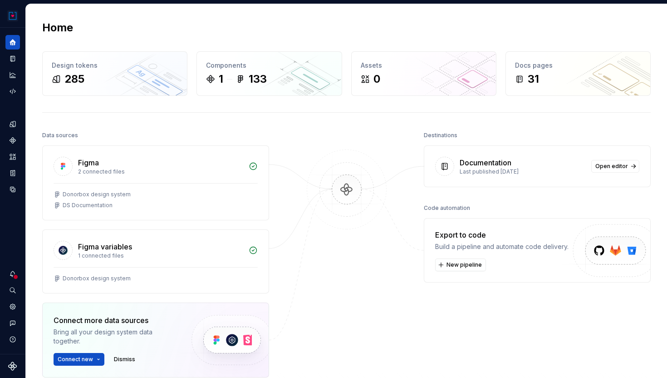
click at [470, 171] on div "Last published 2 days ago" at bounding box center [523, 171] width 126 height 7
click at [620, 166] on span "Open editor" at bounding box center [612, 165] width 33 height 7
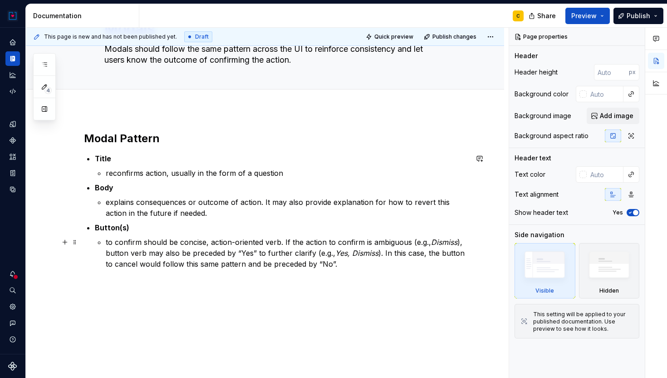
scroll to position [69, 0]
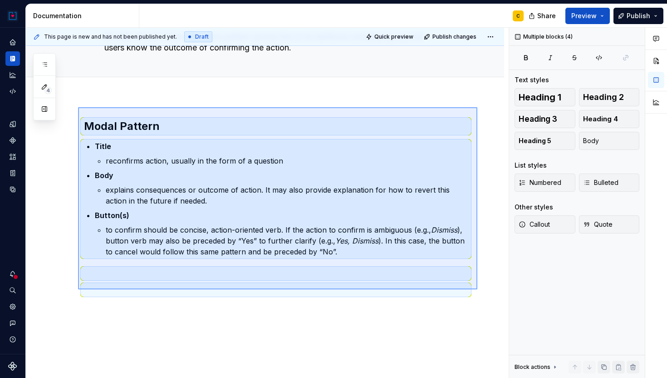
drag, startPoint x: 78, startPoint y: 107, endPoint x: 479, endPoint y: 288, distance: 440.0
click at [479, 288] on div "This page is new and has not been published yet. Draft Quick preview Publish ch…" at bounding box center [267, 203] width 483 height 350
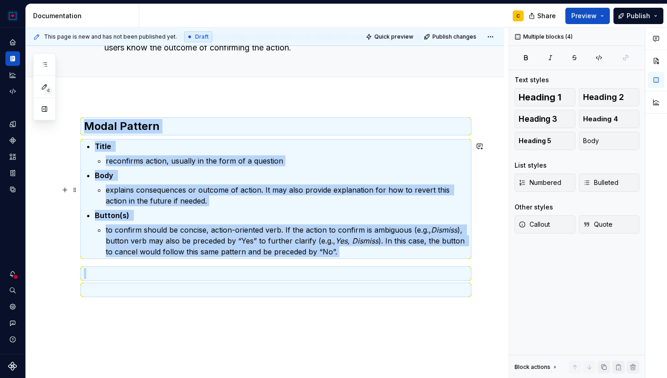
copy div "Modal Pattern Title reconfirms action, usually in the form of a question Body e…"
click at [90, 310] on div "Modal Pattern Title reconfirms action, usually in the form of a question Body e…" at bounding box center [265, 258] width 478 height 322
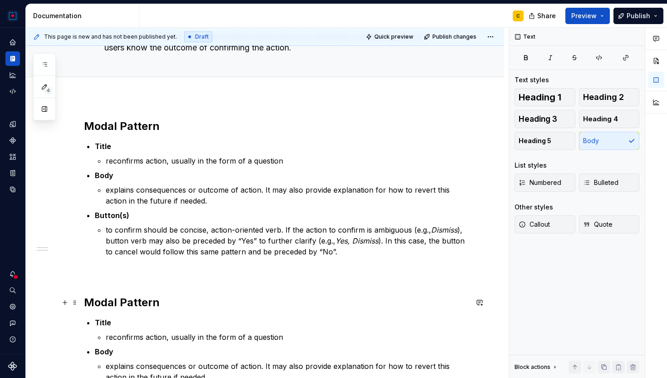
type textarea "*"
click at [103, 303] on strong "Modal Pattern" at bounding box center [122, 301] width 76 height 13
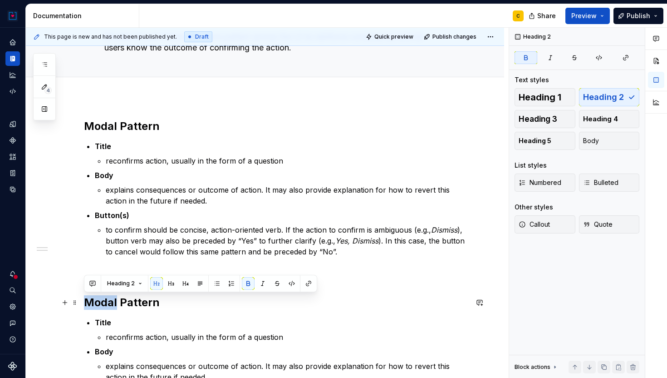
click at [103, 303] on strong "Modal Pattern" at bounding box center [122, 301] width 76 height 13
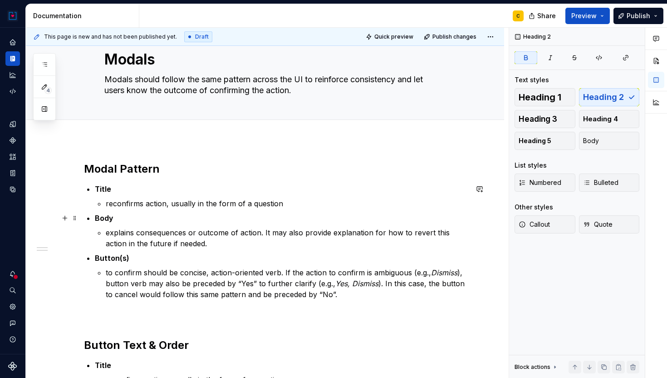
scroll to position [26, 0]
type textarea "*"
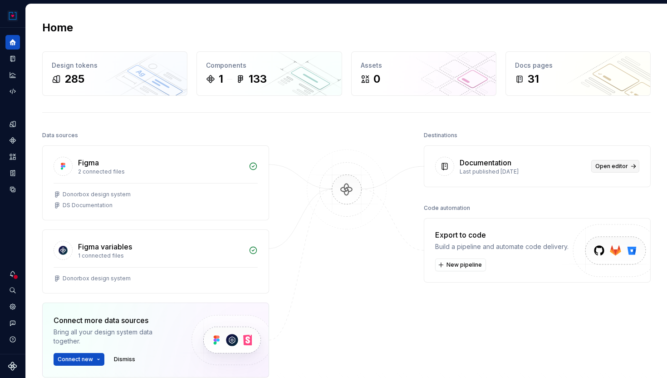
click at [607, 163] on span "Open editor" at bounding box center [612, 165] width 33 height 7
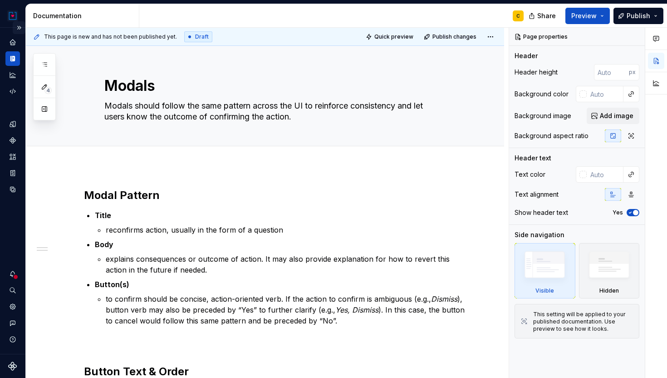
click at [20, 27] on button "Expand sidebar" at bounding box center [19, 27] width 13 height 13
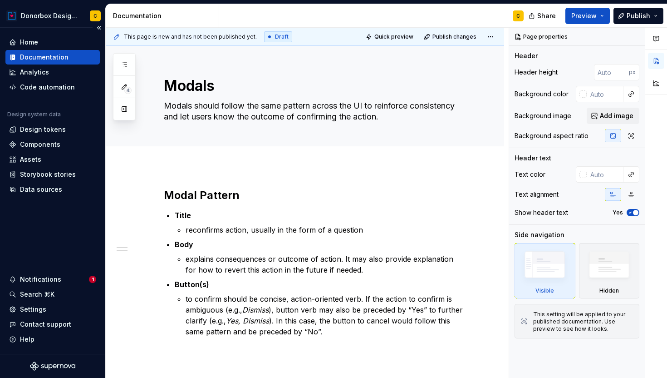
click at [46, 58] on div "Documentation" at bounding box center [44, 57] width 49 height 9
click at [549, 262] on img at bounding box center [545, 266] width 52 height 39
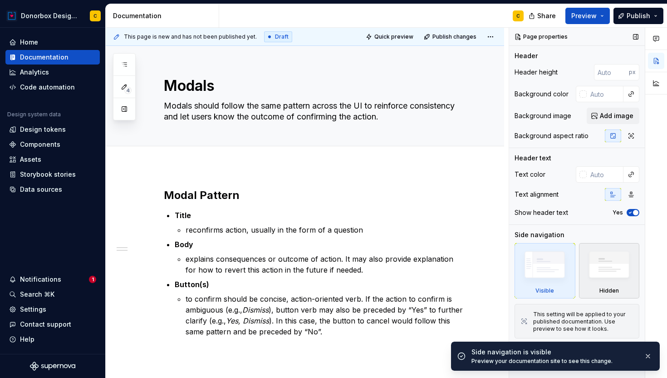
click at [613, 264] on img at bounding box center [609, 267] width 52 height 40
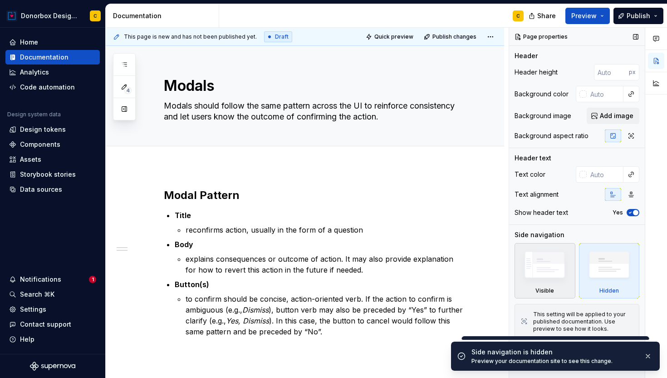
click at [561, 266] on img at bounding box center [545, 266] width 52 height 39
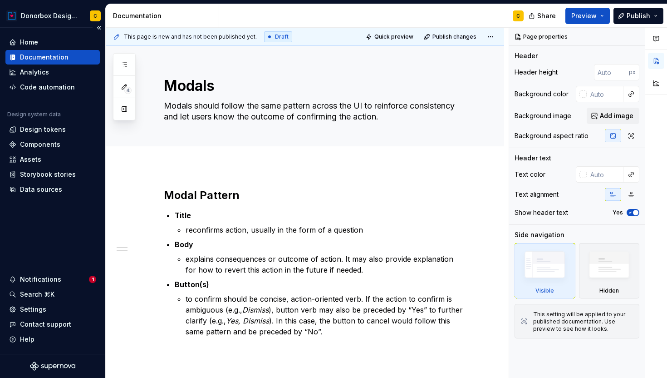
click at [40, 225] on div "Home Documentation Analytics Code automation Design system data Design tokens C…" at bounding box center [52, 191] width 105 height 326
click at [100, 27] on button "Collapse sidebar" at bounding box center [99, 27] width 13 height 13
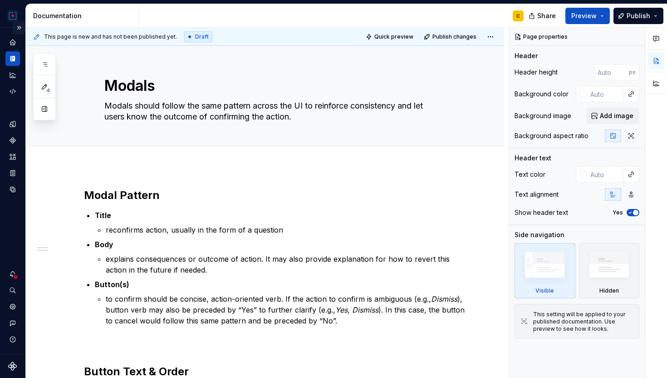
click at [23, 28] on button "Expand sidebar" at bounding box center [19, 27] width 13 height 13
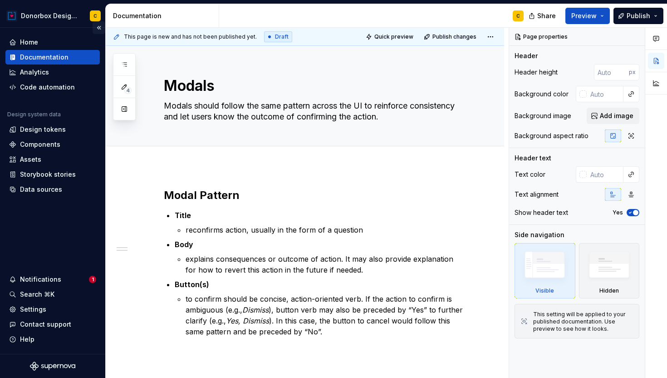
type textarea "*"
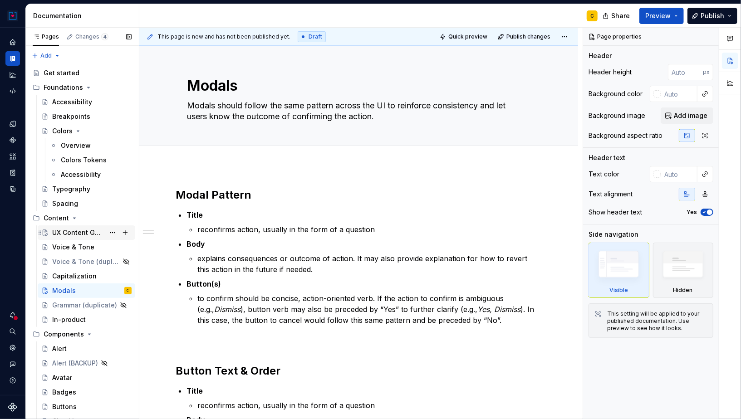
click at [76, 232] on div "UX Content Guidelines" at bounding box center [78, 232] width 52 height 9
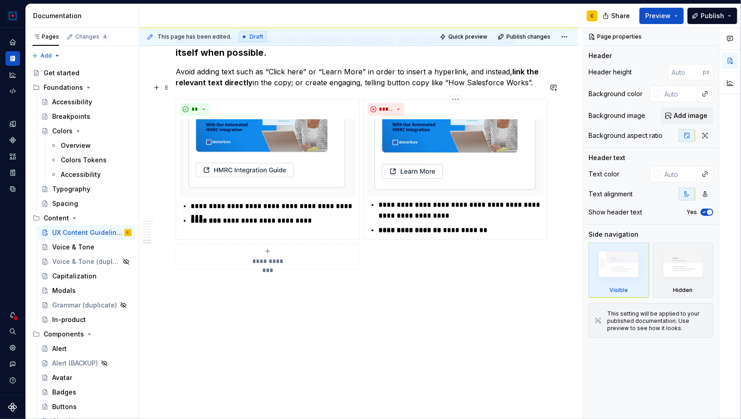
scroll to position [1837, 0]
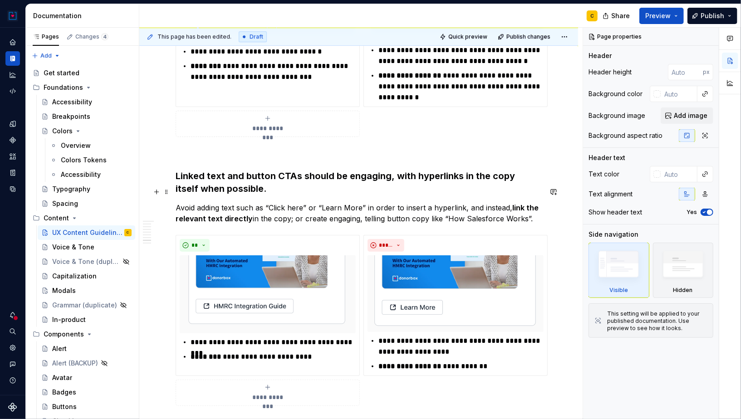
click at [529, 202] on p "Avoid adding text such as “Click here” or “Learn More” in order to insert a hyp…" at bounding box center [359, 213] width 366 height 22
type textarea "*"
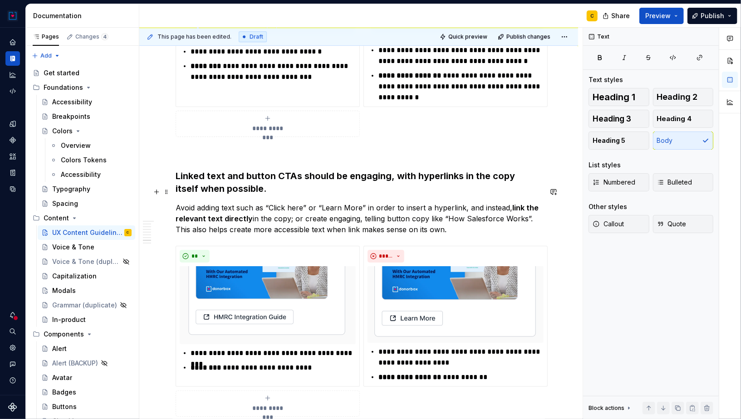
click at [310, 212] on p "Avoid adding text such as “Click here” or “Learn More” in order to insert a hyp…" at bounding box center [359, 218] width 366 height 33
click at [449, 214] on p "Avoid adding text such as “Click here” or “Learn More” in order to insert a hyp…" at bounding box center [359, 218] width 366 height 33
click at [299, 202] on p "Avoid adding text such as “Click here” or “Learn More” in order to insert a hyp…" at bounding box center [359, 218] width 366 height 33
click at [507, 216] on p "Avoid adding text such as “Click here” or “Learn More” in order to insert a hyp…" at bounding box center [359, 218] width 366 height 33
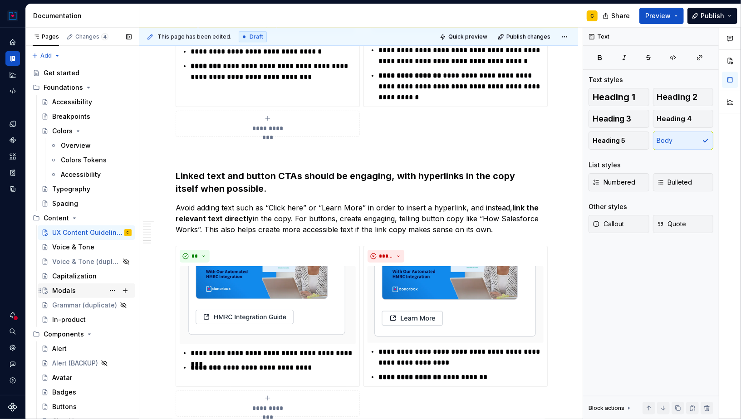
click at [63, 290] on div "Modals" at bounding box center [64, 290] width 24 height 9
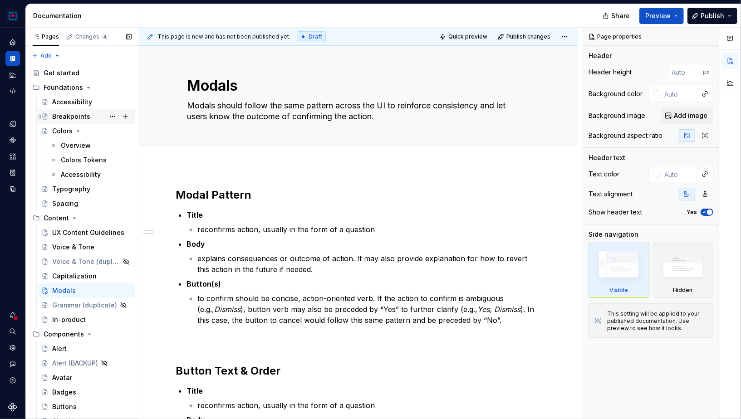
type textarea "*"
